Goal: Check status: Check status

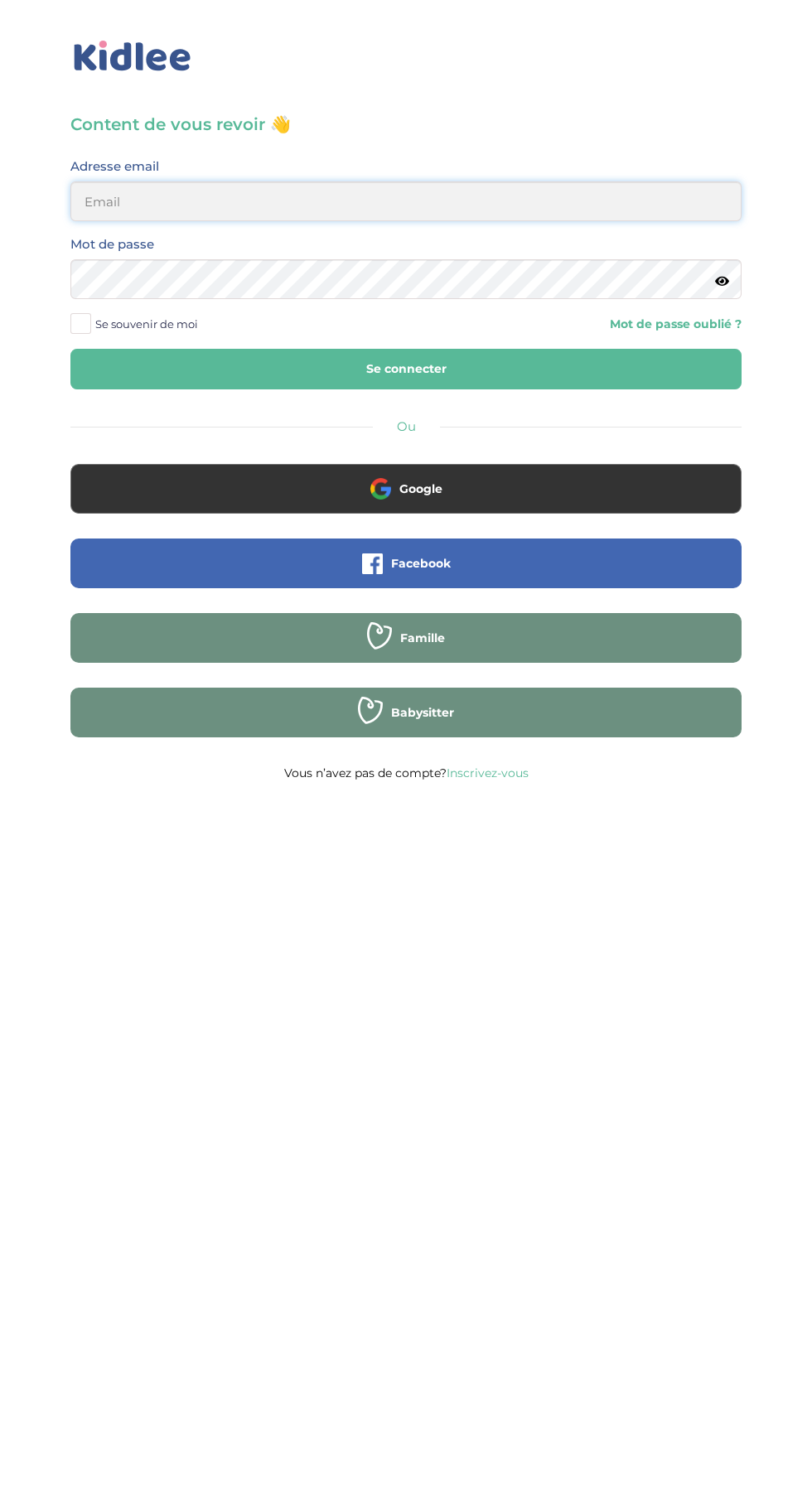
type input "mohagahlouz@gmail.com"
click at [70, 349] on button "Se connecter" at bounding box center [406, 369] width 671 height 41
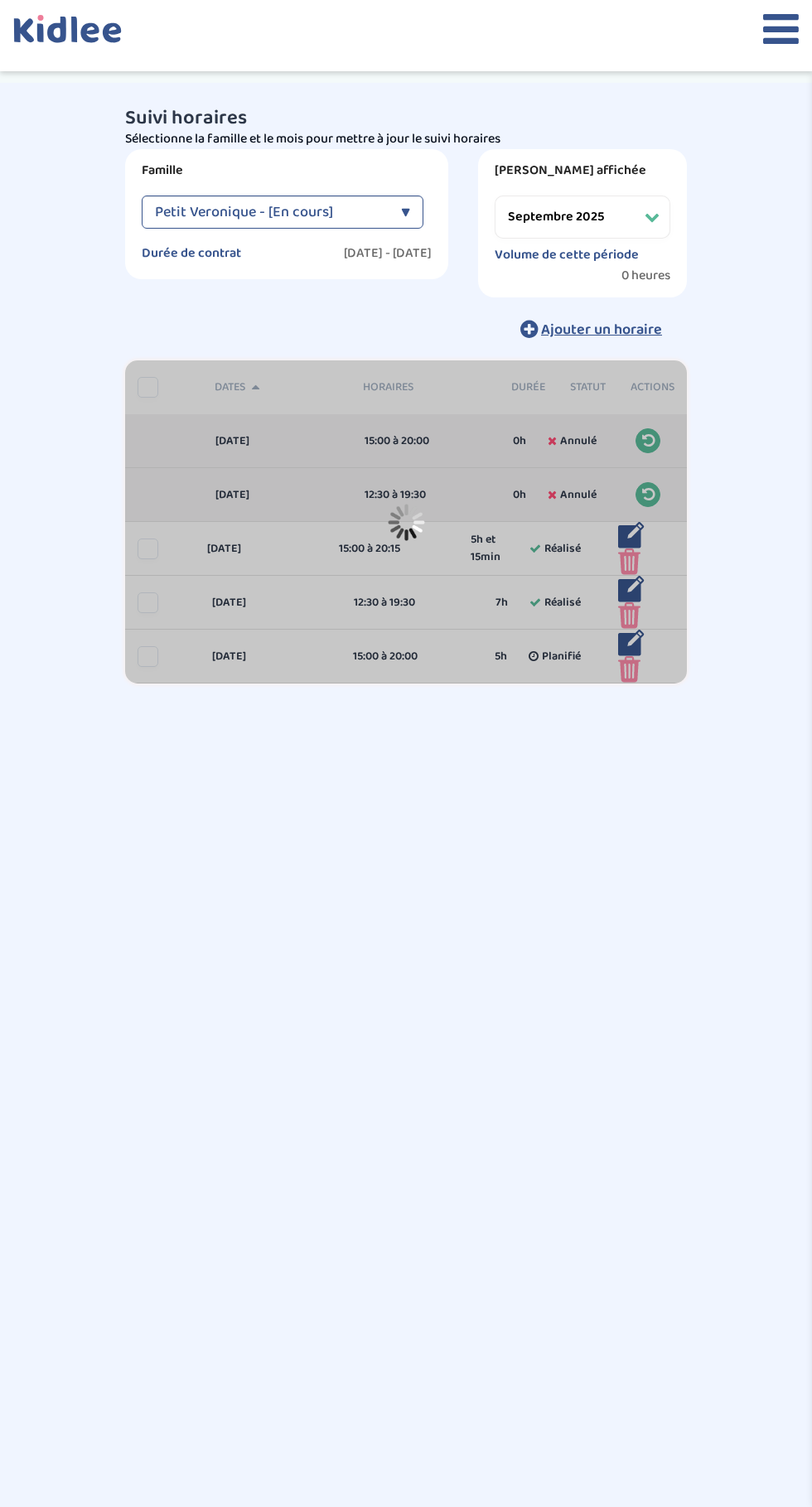
select select "septembre 2025"
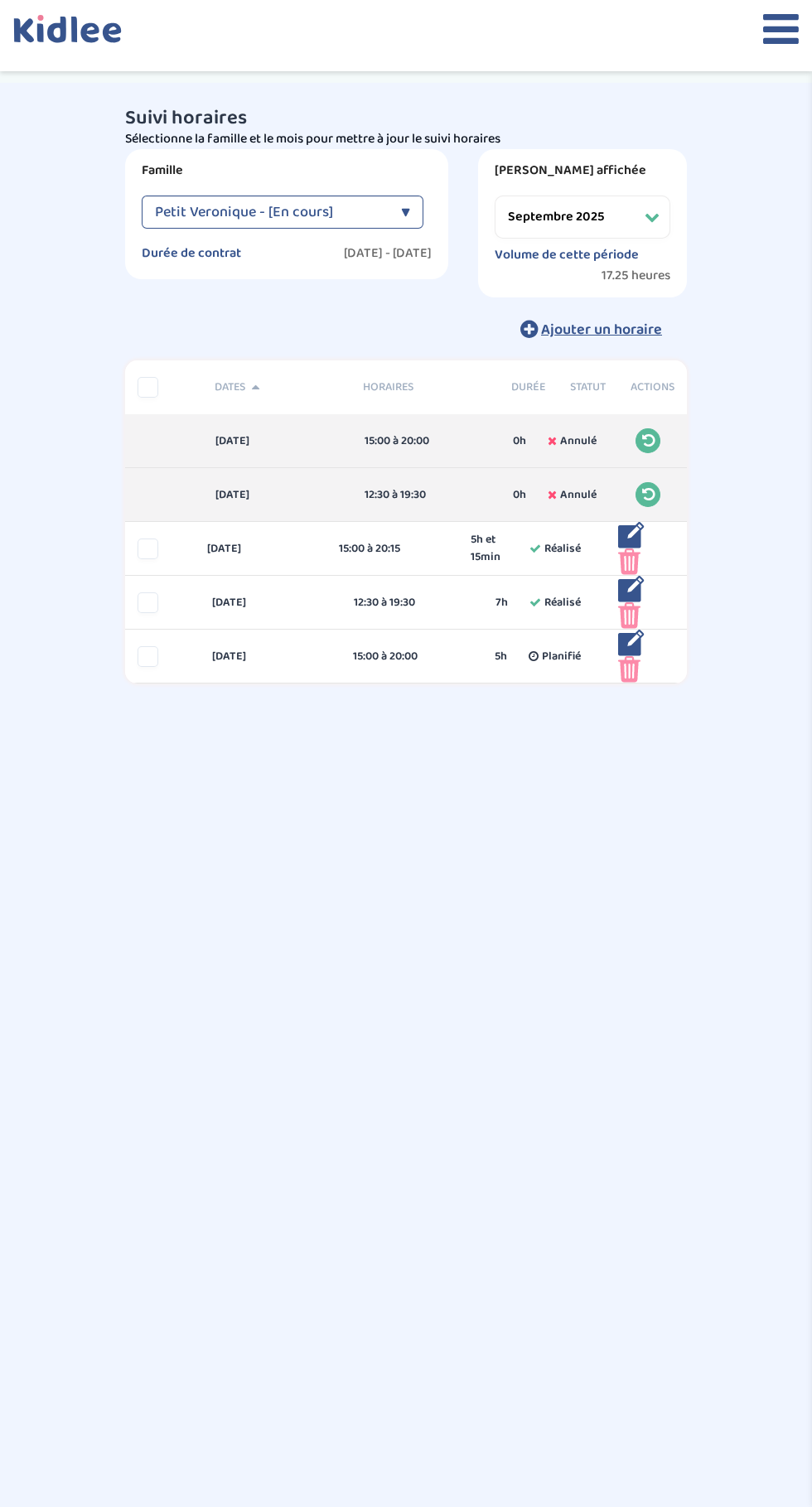
click at [764, 43] on icon at bounding box center [780, 30] width 36 height 42
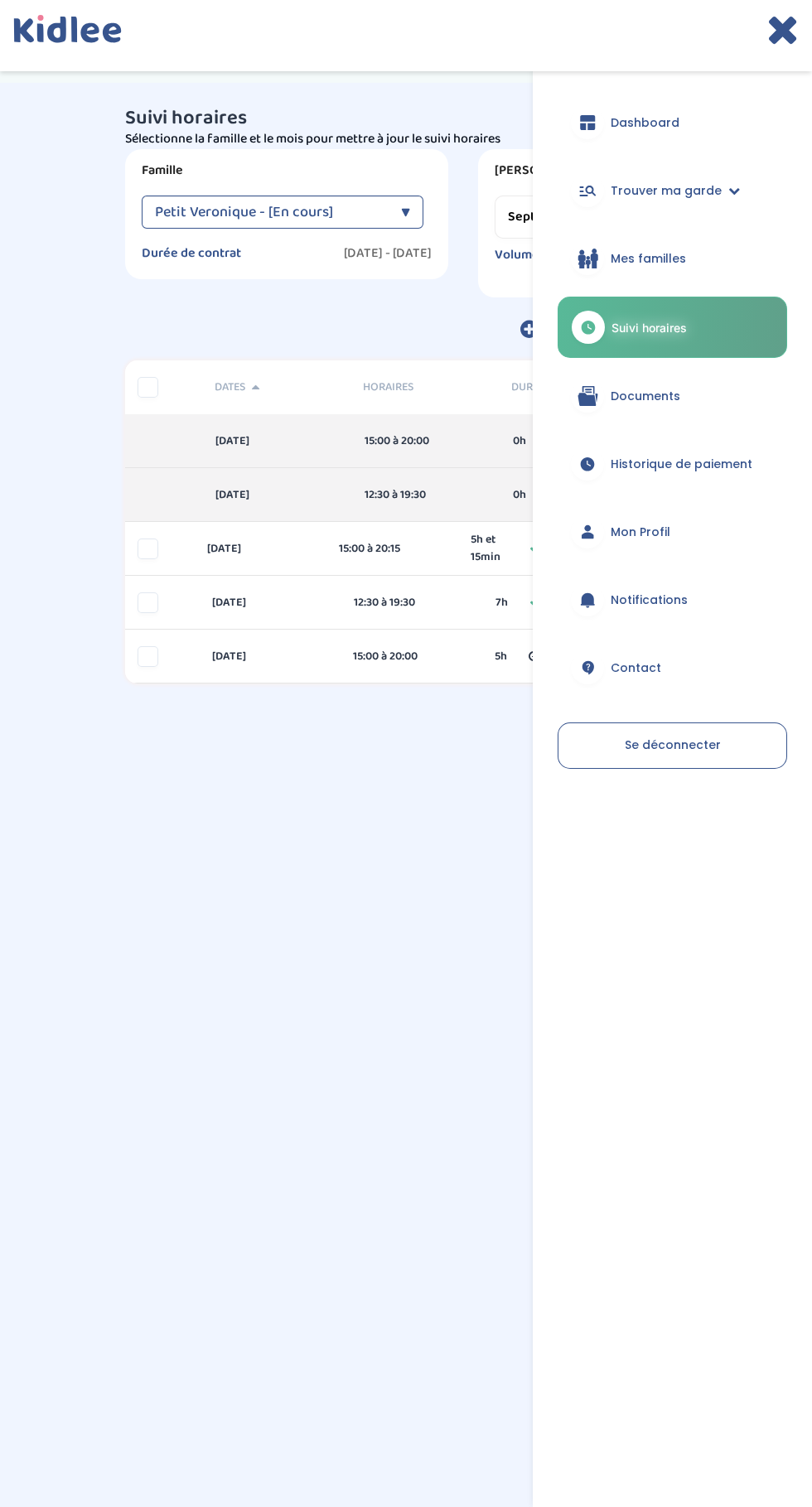
click at [668, 462] on span "Historique de paiement" at bounding box center [681, 464] width 142 height 17
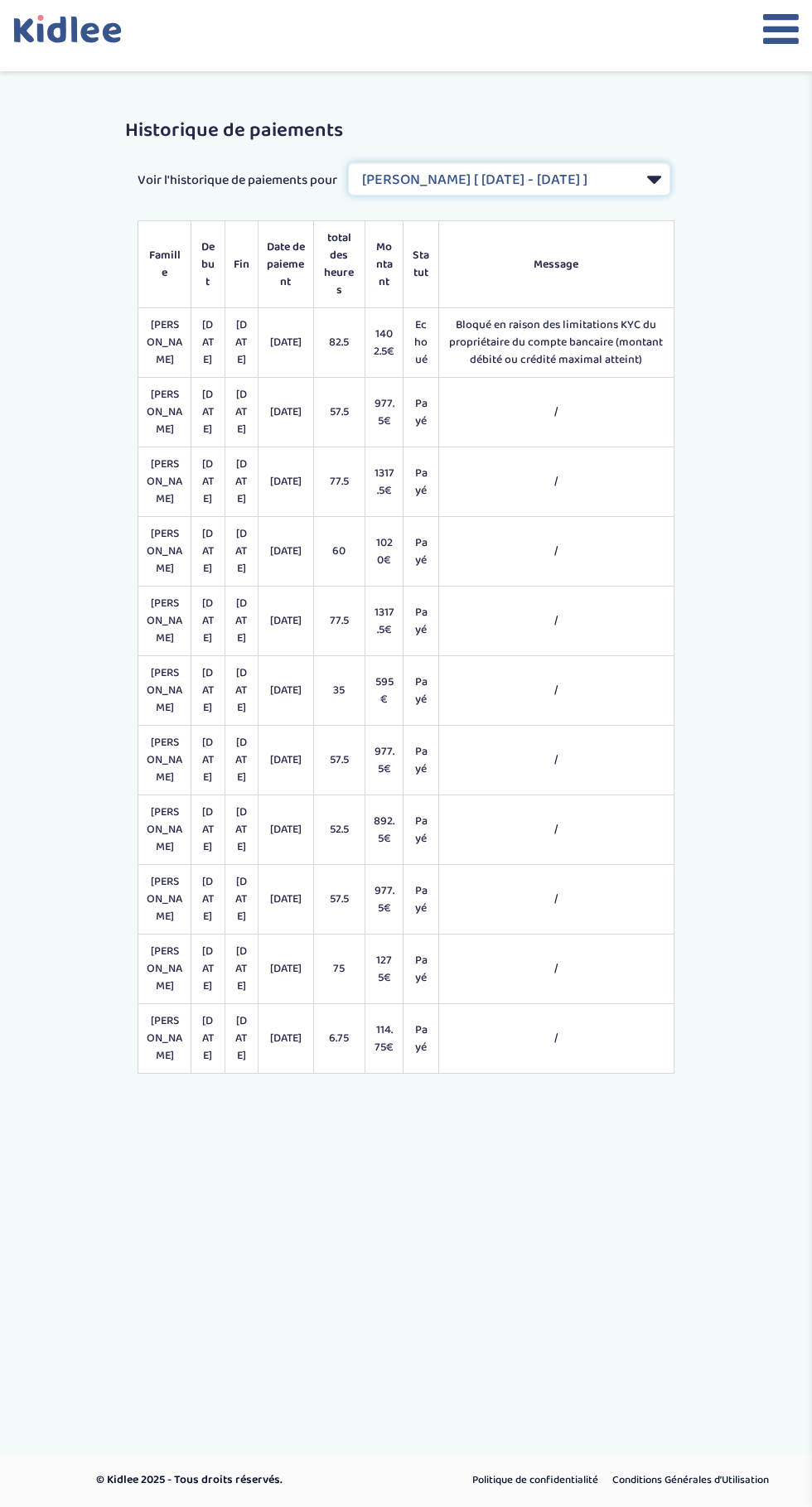
click at [433, 196] on select "Filtrer par Contrat Sergent Diane [ 2024-09-02 - 2025-07-31 ] Remisse Catherine…" at bounding box center [509, 179] width 322 height 33
select select "2185"
click at [348, 182] on select "Filtrer par Contrat Sergent Diane [ 2024-09-02 - 2025-07-31 ] Remisse Catherine…" at bounding box center [509, 179] width 322 height 33
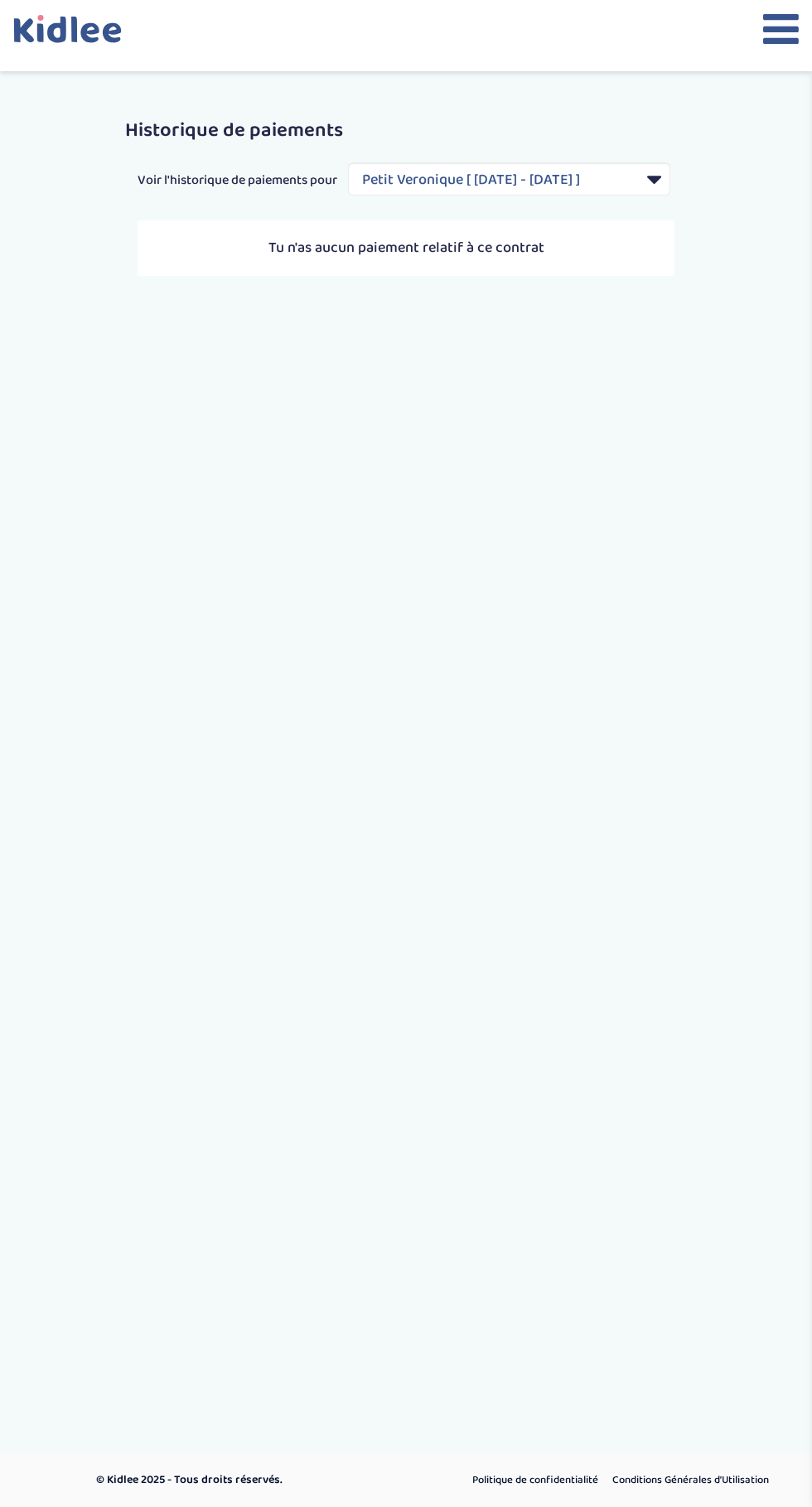
click at [770, 32] on icon at bounding box center [780, 30] width 36 height 42
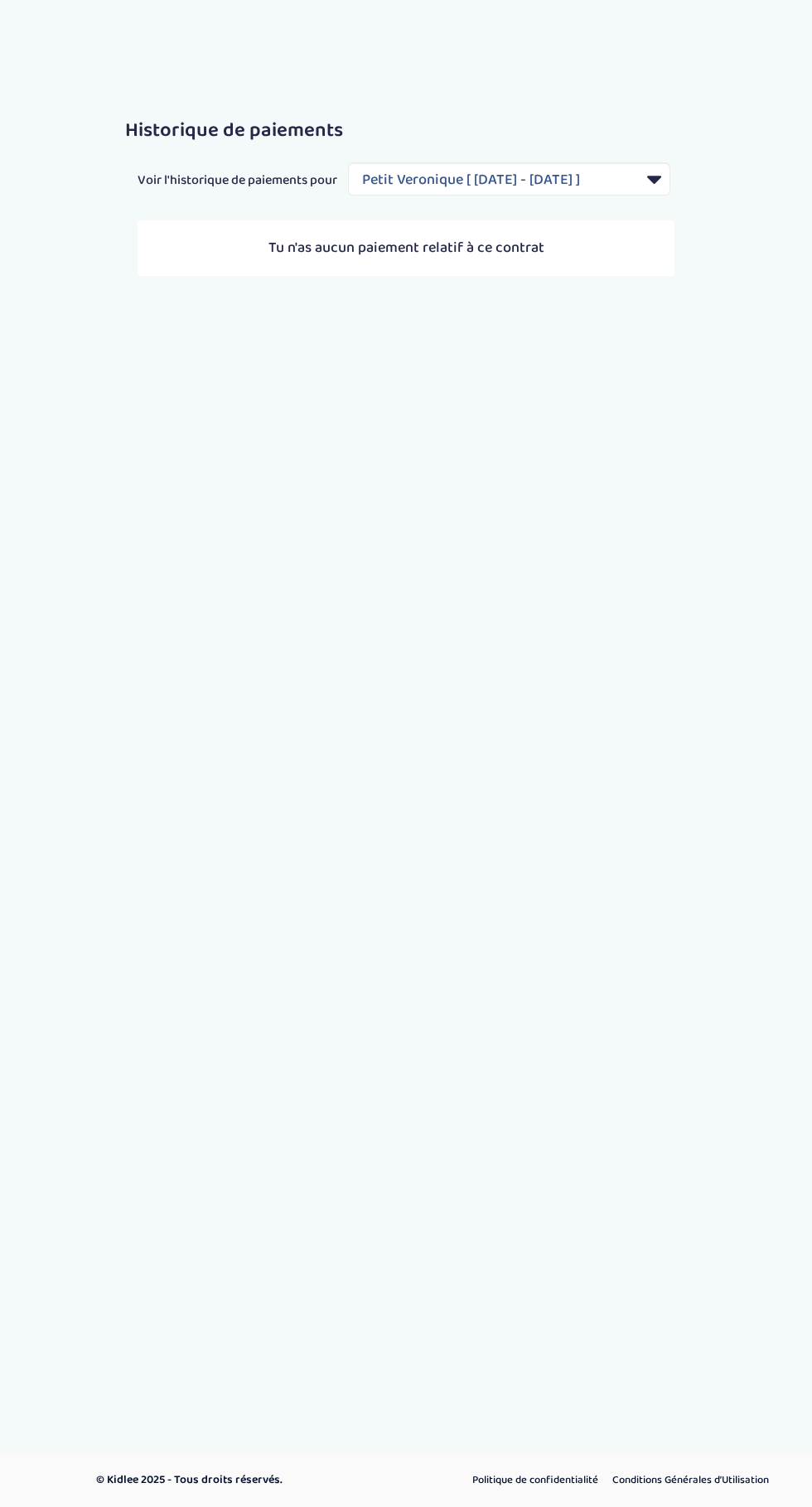
click at [788, 41] on body "trouver ma garde Dashboard Mon profil Mes famille Mes documents Dashboard Trouv…" at bounding box center [406, 753] width 812 height 1507
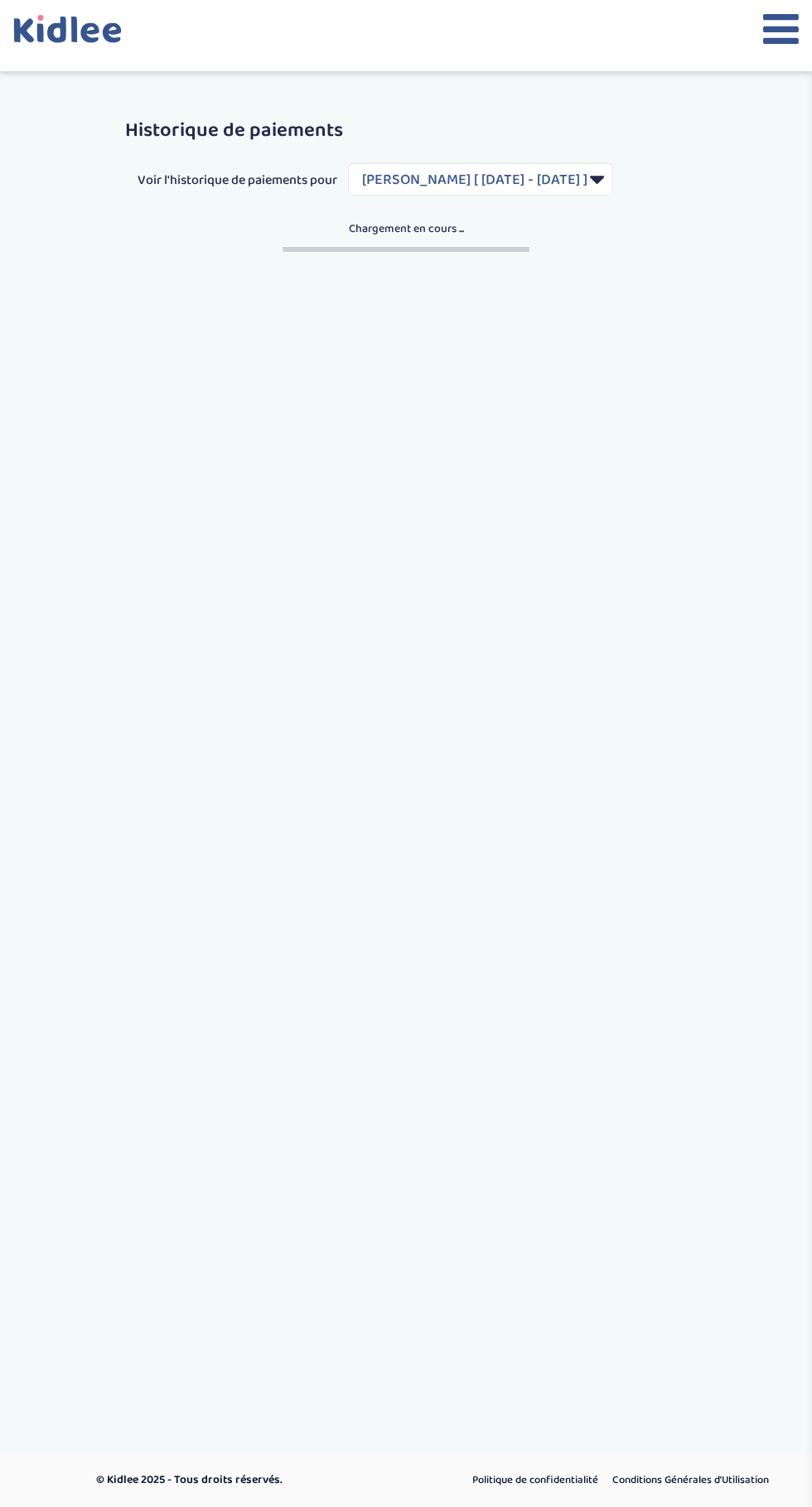
select select "1706"
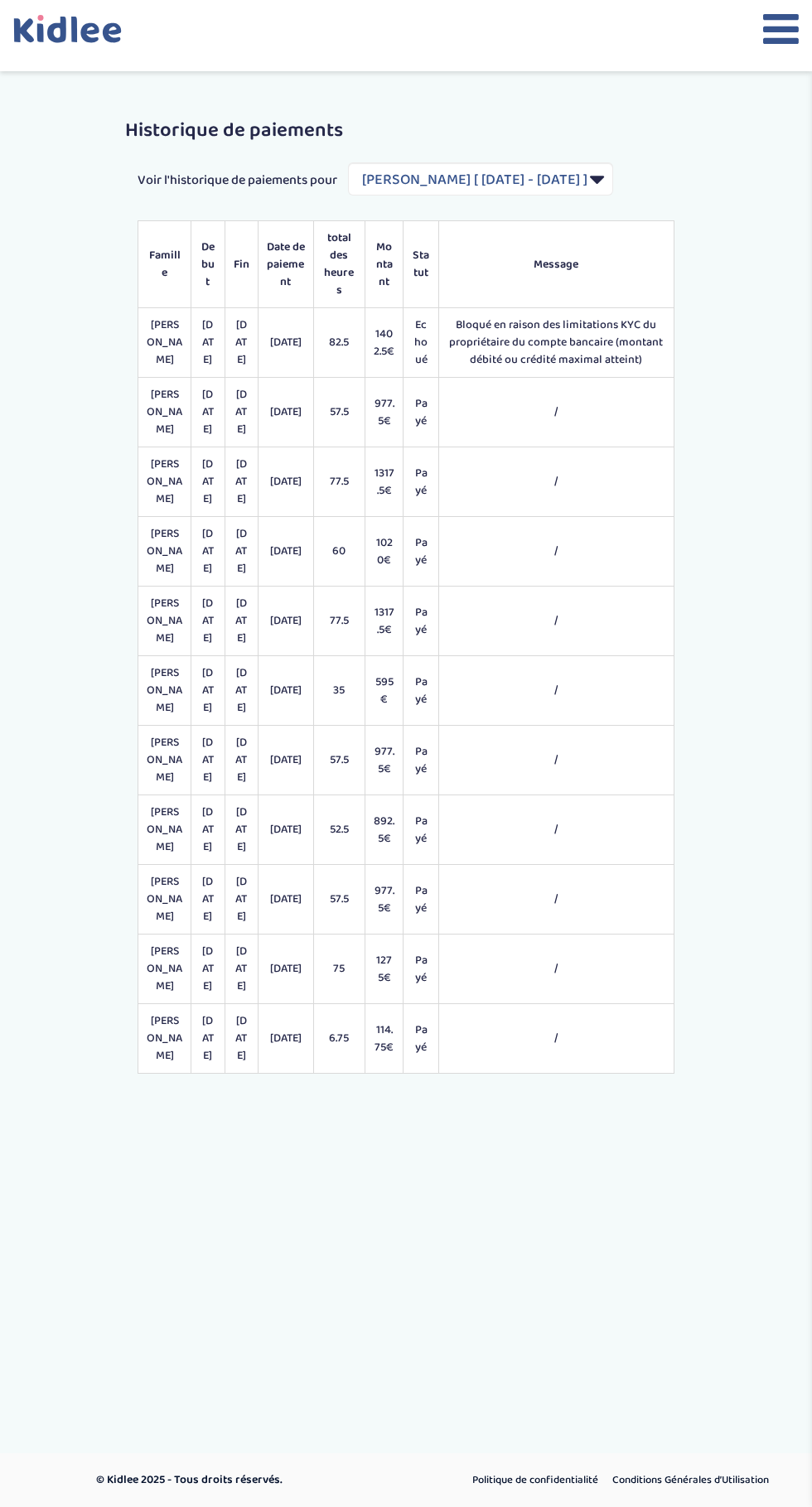
click at [769, 39] on icon at bounding box center [780, 30] width 36 height 42
click at [770, 29] on icon at bounding box center [780, 30] width 36 height 42
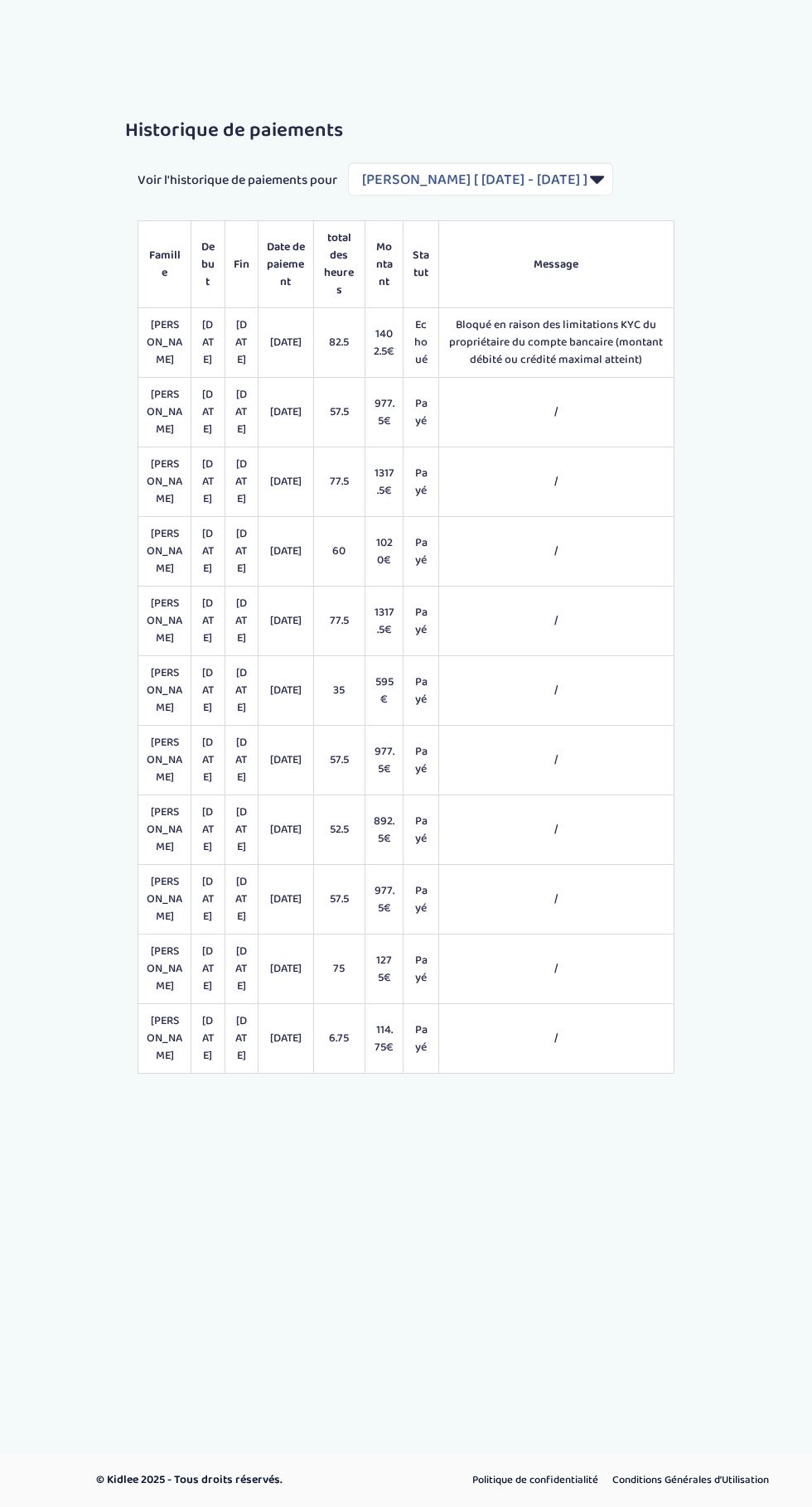
click at [721, 32] on body "trouver ma garde Dashboard Mon profil Mes famille Mes documents Dashboard Trouv…" at bounding box center [406, 753] width 812 height 1507
click at [740, 163] on div "Historique de paiements Voir l'historique de paiements pour Filtrer par Contrat…" at bounding box center [406, 596] width 812 height 1003
click at [706, 11] on body "trouver ma garde Dashboard Mon profil Mes famille Mes documents Dashboard Trouv…" at bounding box center [406, 753] width 812 height 1507
click at [749, 23] on body "trouver ma garde Dashboard Mon profil Mes famille Mes documents Dashboard Trouv…" at bounding box center [406, 753] width 812 height 1507
click at [440, 196] on select "Filtrer par Contrat [PERSON_NAME] [ [DATE] - [DATE] ] [PERSON_NAME] [ [DATE] - …" at bounding box center [480, 179] width 265 height 33
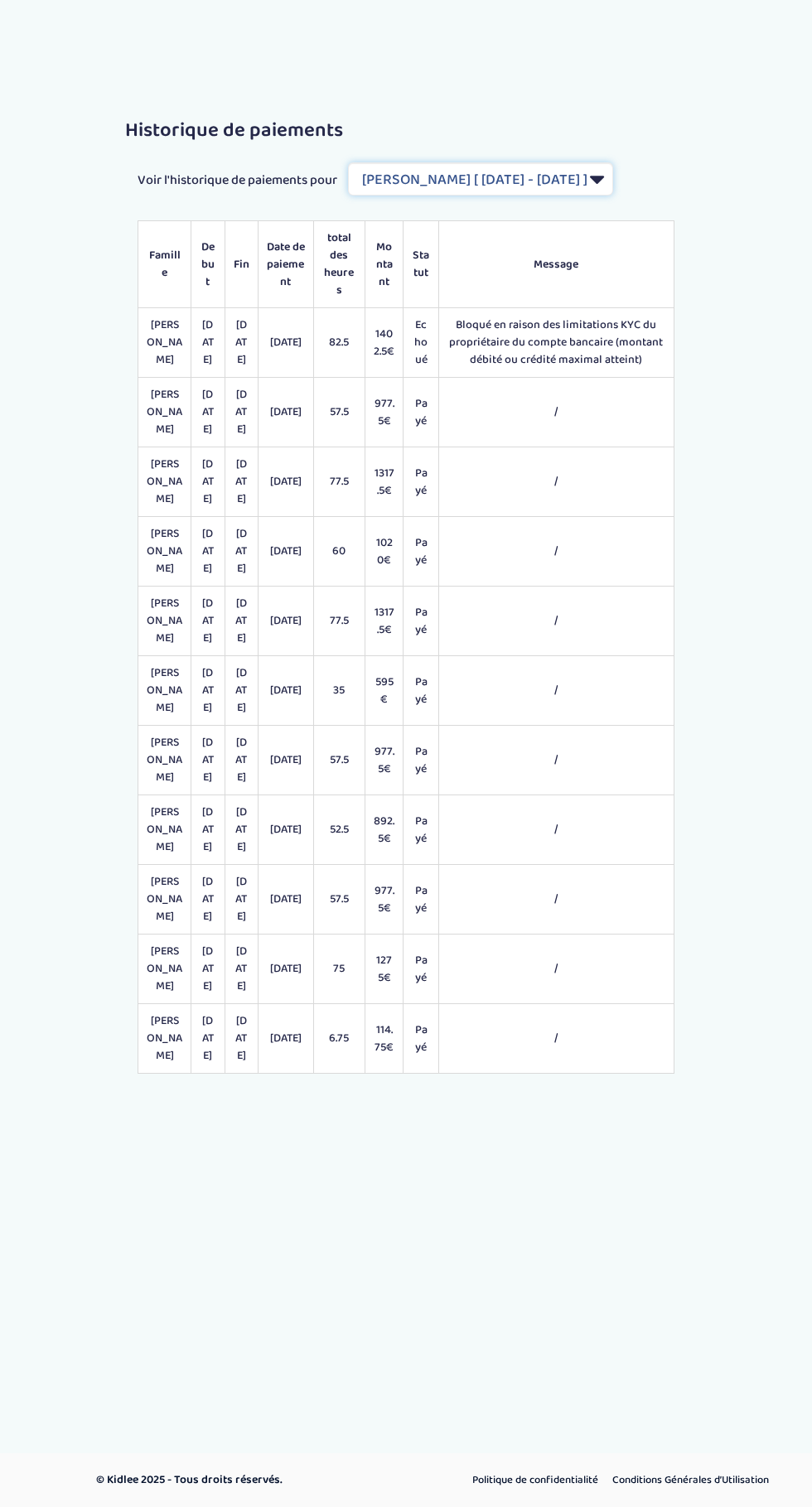
select select "2185"
click at [348, 182] on select "Filtrer par Contrat [PERSON_NAME] [ [DATE] - [DATE] ] [PERSON_NAME] [ [DATE] - …" at bounding box center [480, 179] width 265 height 33
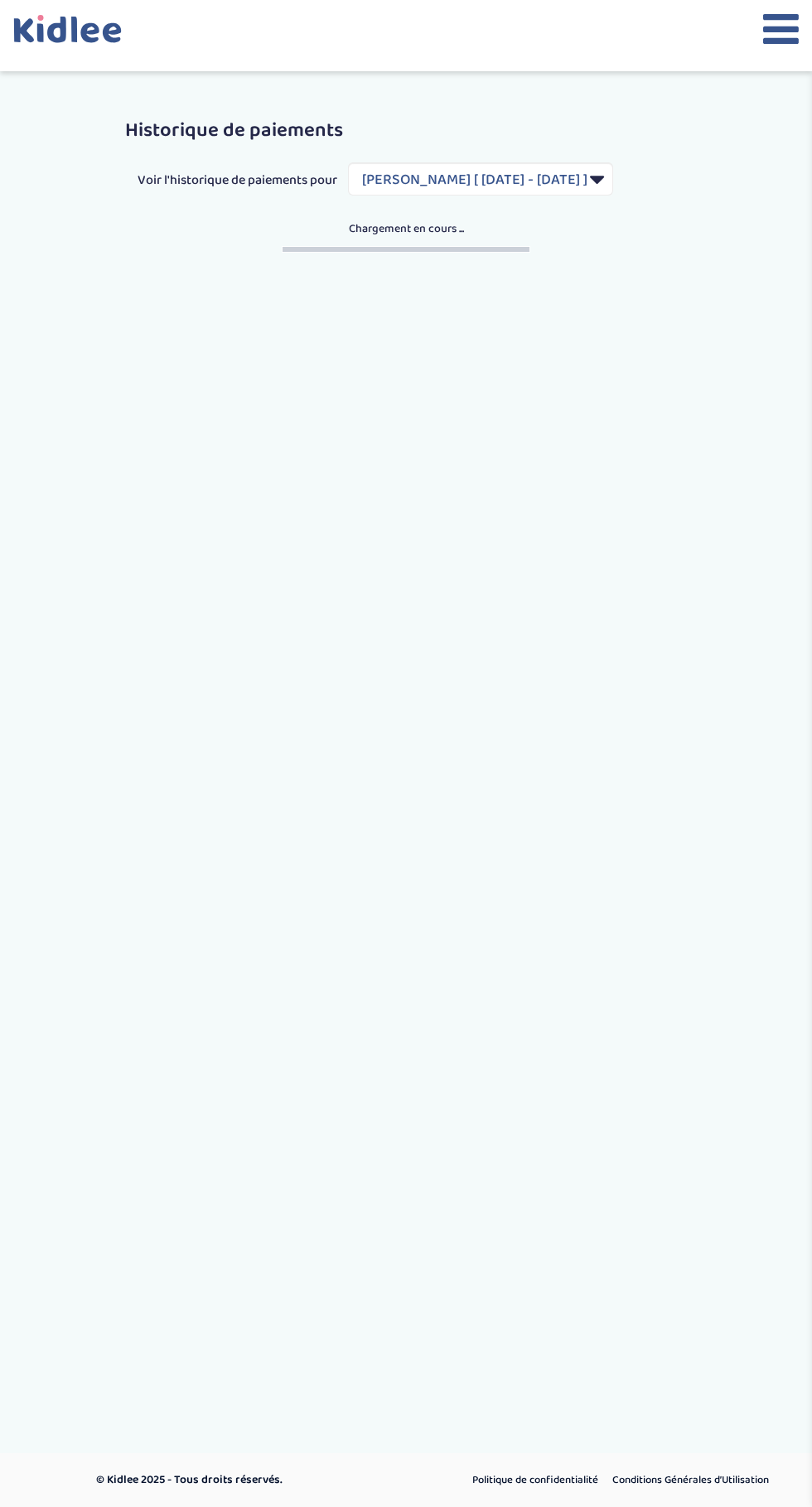
select select "1706"
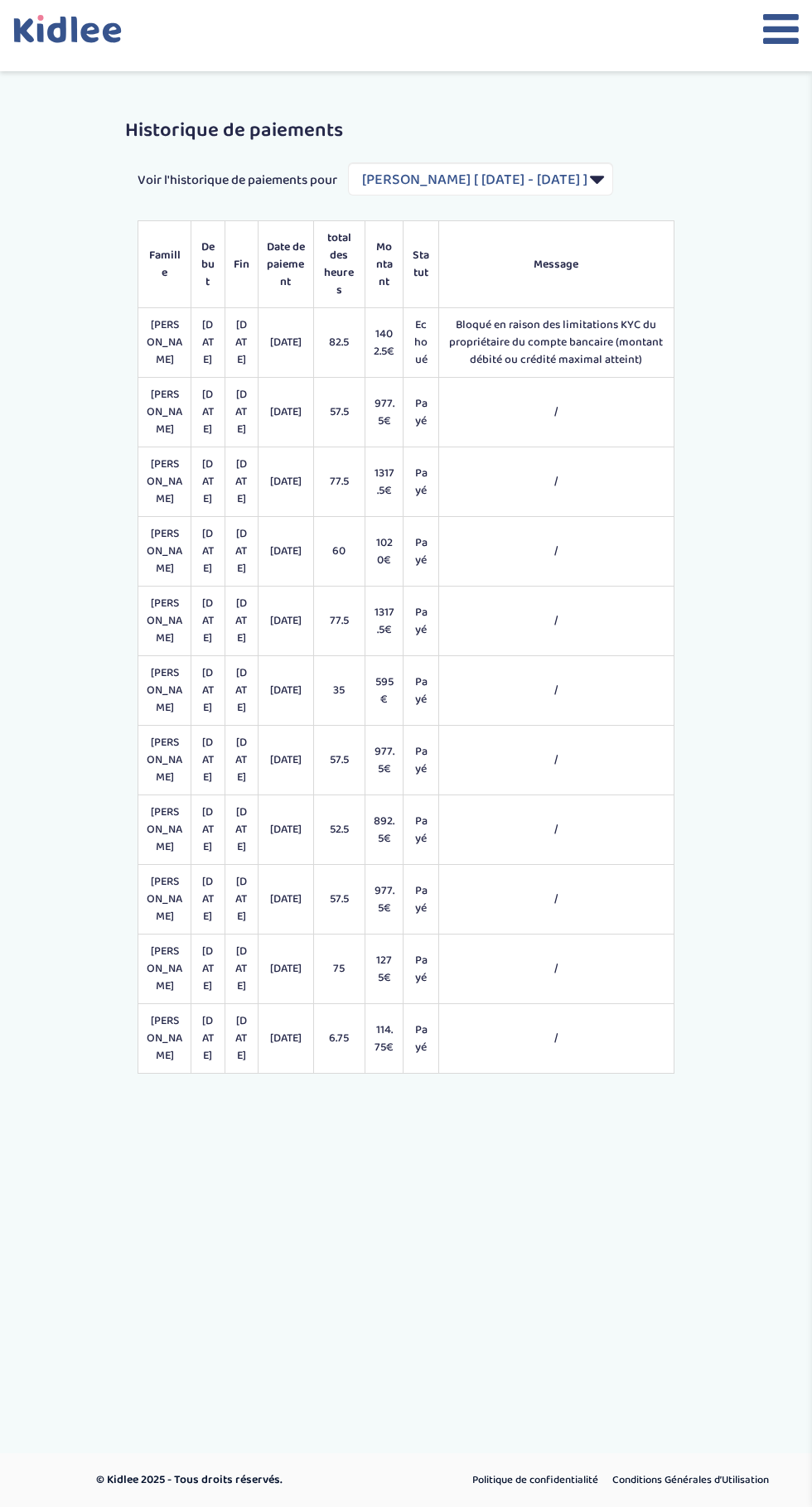
click at [774, 34] on icon at bounding box center [780, 30] width 36 height 42
